Goal: Transaction & Acquisition: Purchase product/service

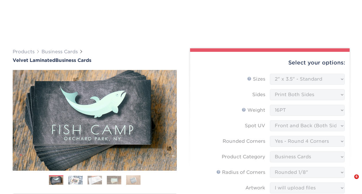
select select "2.00x3.50"
select select "7672df9e-0e0a-464d-8e1f-920c575e4da3"
select select "3b5148f1-0588-4f88-a218-97bcfdce65c1"
select select "589680c7-ee9a-431b-9d12-d7aeb1386a97"
select select "upload"
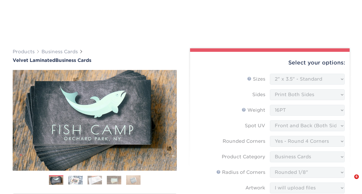
select select "324fe1f0-70d0-4914-adf4-8f61103db615"
select select "285705"
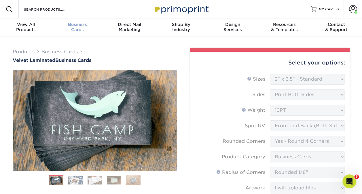
click at [84, 28] on div "Business Cards" at bounding box center [78, 27] width 52 height 10
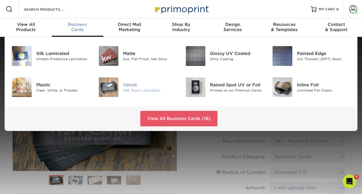
click at [118, 88] on img at bounding box center [109, 87] width 20 height 20
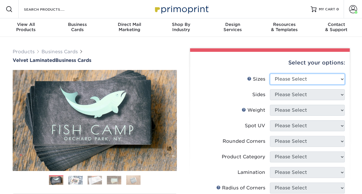
click at [277, 81] on select "Please Select 1.5" x 3.5" - Mini 1.75" x 3.5" - Mini 2" x 2" - Square 2" x 3" -…" at bounding box center [307, 79] width 75 height 11
select select "2.00x3.50"
click at [270, 74] on select "Please Select 1.5" x 3.5" - Mini 1.75" x 3.5" - Mini 2" x 2" - Square 2" x 3" -…" at bounding box center [307, 79] width 75 height 11
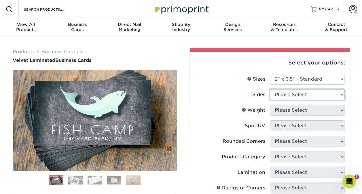
click at [295, 94] on select "Please Select Print Both Sides Print Front Only" at bounding box center [307, 94] width 75 height 11
select select "13abbda7-1d64-4f25-8bb2-c179b224825d"
click at [270, 89] on select "Please Select Print Both Sides Print Front Only" at bounding box center [307, 94] width 75 height 11
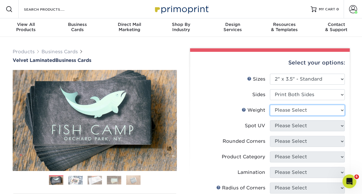
click at [300, 109] on select "Please Select 16PT" at bounding box center [307, 110] width 75 height 11
select select "16PT"
click at [270, 105] on select "Please Select 16PT" at bounding box center [307, 110] width 75 height 11
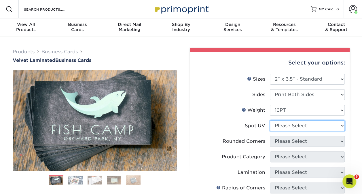
click at [303, 126] on select "Please Select No Spot UV Front and Back (Both Sides) Front Only Back Only" at bounding box center [307, 125] width 75 height 11
select select "0"
click at [270, 120] on select "Please Select No Spot UV Front and Back (Both Sides) Front Only Back Only" at bounding box center [307, 125] width 75 height 11
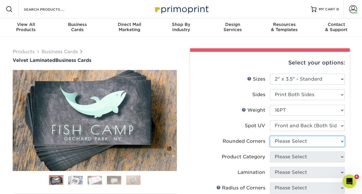
click at [303, 144] on select "Please Select Yes - Round 2 Corners Yes - Round 4 Corners No" at bounding box center [307, 141] width 75 height 11
select select "7672df9e-0e0a-464d-8e1f-920c575e4da3"
click at [270, 136] on select "Please Select Yes - Round 2 Corners Yes - Round 4 Corners No" at bounding box center [307, 141] width 75 height 11
